Goal: Task Accomplishment & Management: Manage account settings

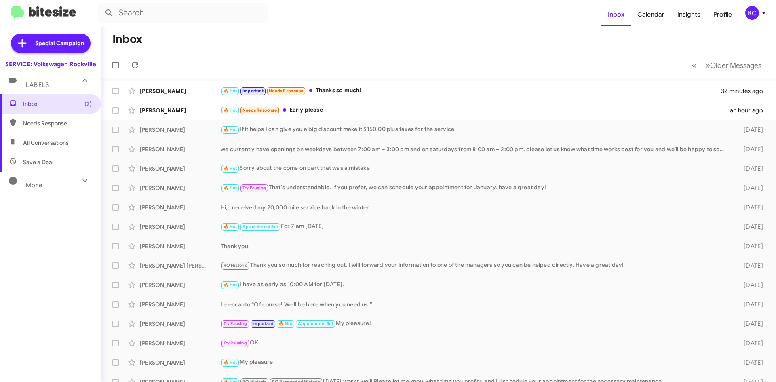
click at [753, 14] on div "KC" at bounding box center [752, 13] width 14 height 14
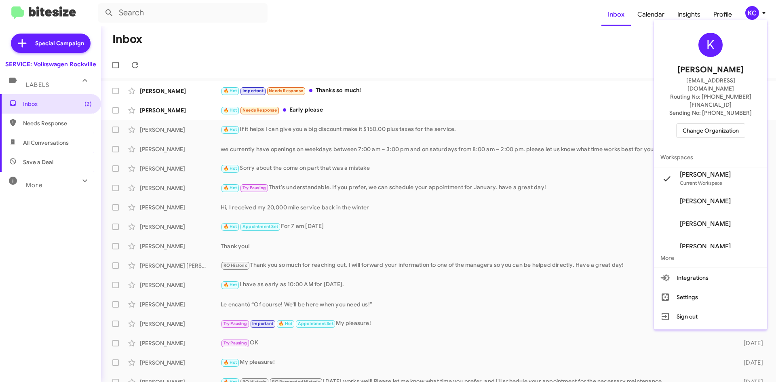
click at [718, 124] on span "Change Organization" at bounding box center [711, 131] width 56 height 14
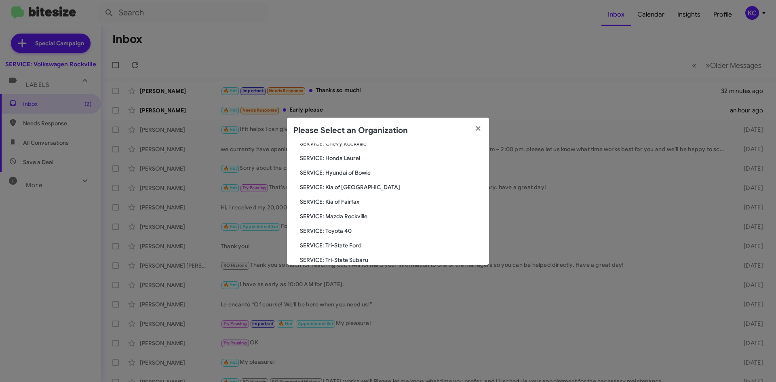
scroll to position [109, 0]
click at [346, 186] on span "SERVICE: Hyundai of Bowie" at bounding box center [391, 186] width 183 height 8
